Goal: Task Accomplishment & Management: Complete application form

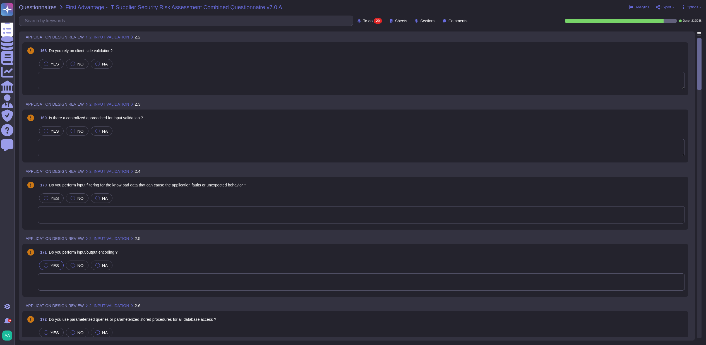
click at [47, 265] on div at bounding box center [46, 265] width 4 height 4
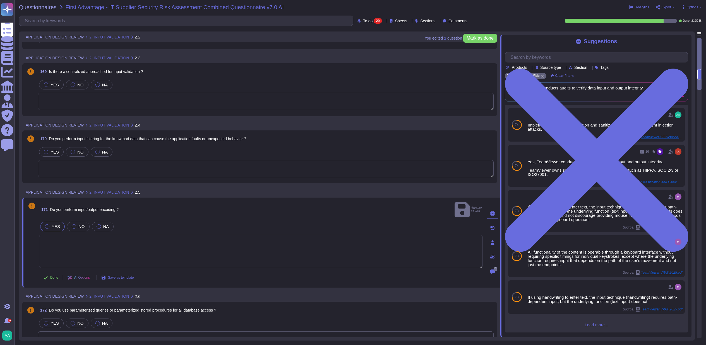
scroll to position [70, 0]
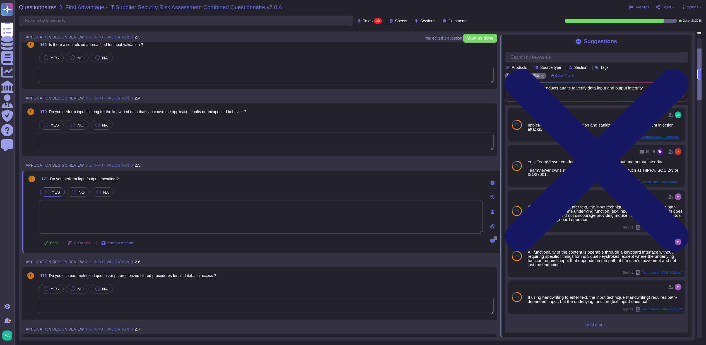
click at [681, 41] on icon at bounding box center [596, 160] width 183 height 244
